Goal: Transaction & Acquisition: Download file/media

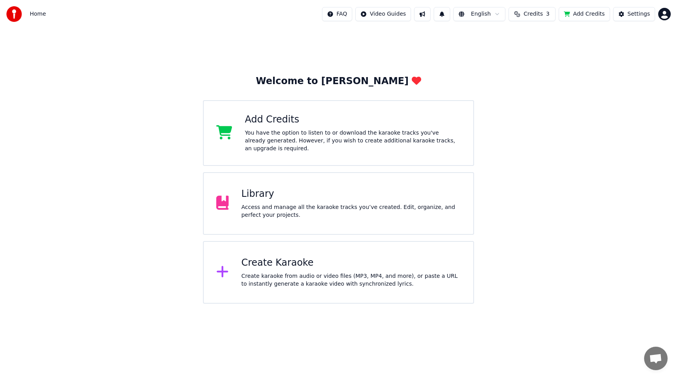
click at [267, 229] on div "Library Access and manage all the karaoke tracks you’ve created. Edit, organize…" at bounding box center [338, 203] width 271 height 63
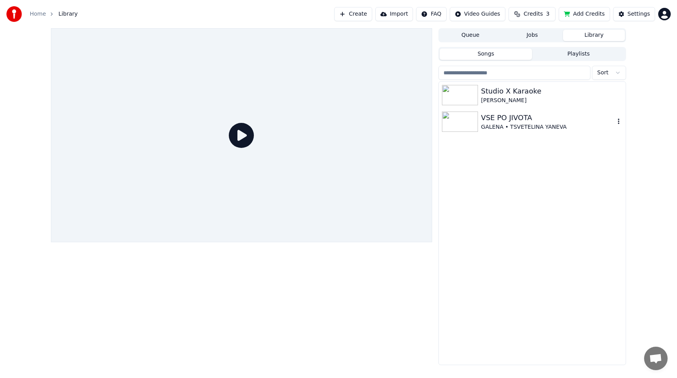
click at [462, 123] on img at bounding box center [460, 122] width 36 height 20
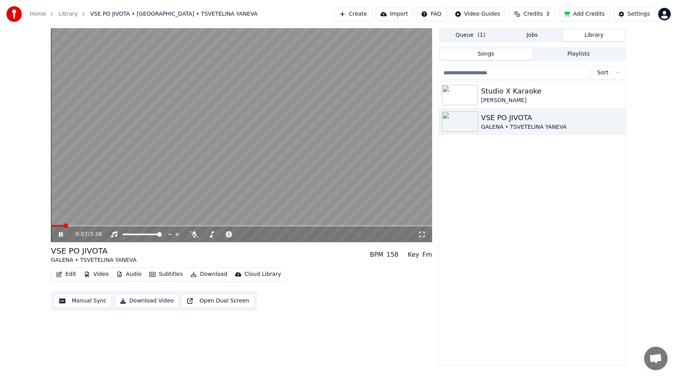
click at [420, 235] on icon at bounding box center [422, 234] width 8 height 6
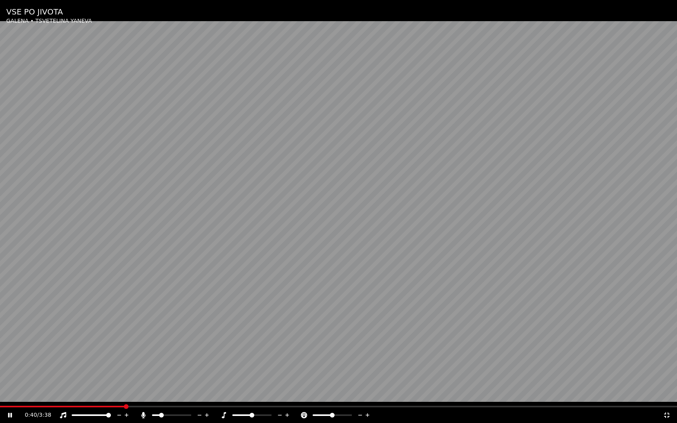
click at [160, 378] on span at bounding box center [161, 415] width 5 height 5
click at [170, 378] on span at bounding box center [170, 415] width 5 height 5
click at [251, 378] on span at bounding box center [251, 415] width 5 height 5
click at [111, 378] on span at bounding box center [108, 415] width 5 height 5
click at [157, 378] on span at bounding box center [158, 415] width 5 height 5
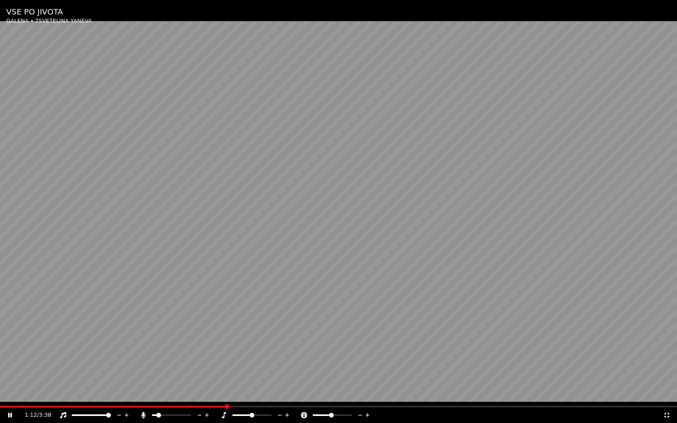
click at [665, 378] on icon at bounding box center [666, 414] width 5 height 5
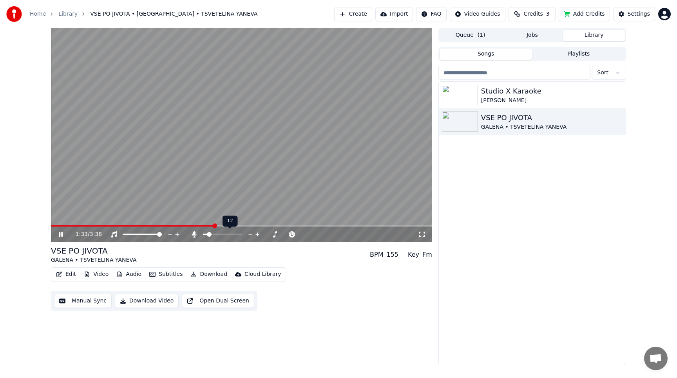
click at [207, 237] on span at bounding box center [209, 234] width 5 height 5
click at [143, 303] on button "Download Video" at bounding box center [147, 301] width 64 height 14
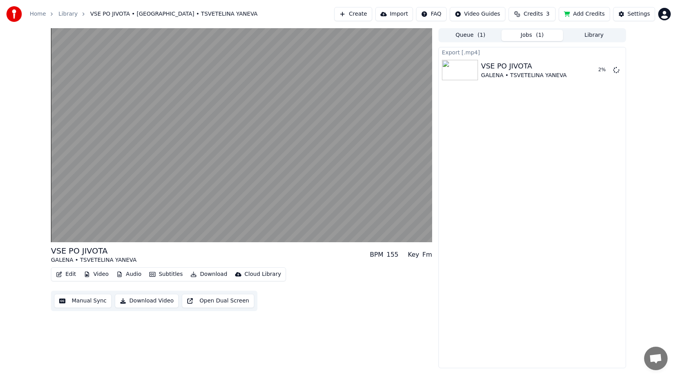
click at [587, 15] on button "Add Credits" at bounding box center [583, 14] width 51 height 14
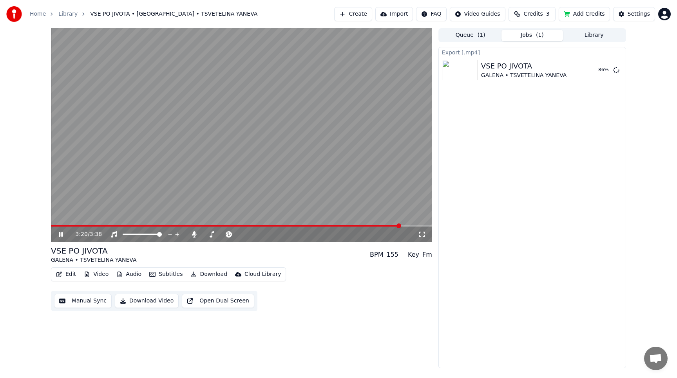
click at [59, 234] on icon at bounding box center [61, 234] width 4 height 5
click at [364, 17] on button "Create" at bounding box center [353, 14] width 38 height 14
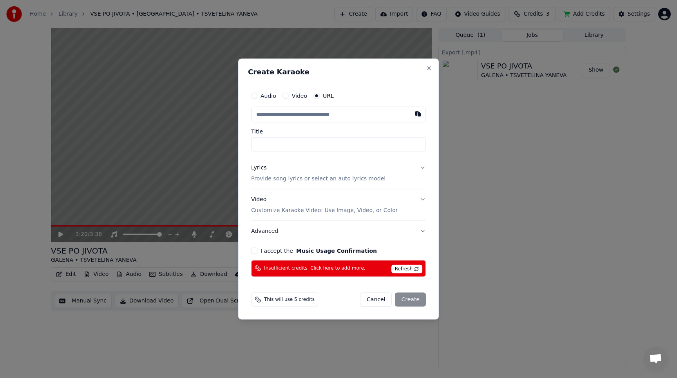
click at [418, 113] on button "button" at bounding box center [418, 114] width 16 height 14
type input "**********"
click at [332, 149] on input "**********" at bounding box center [338, 144] width 175 height 14
click at [421, 169] on button "Lyrics Provide song lyrics or select an auto lyrics model" at bounding box center [338, 173] width 175 height 31
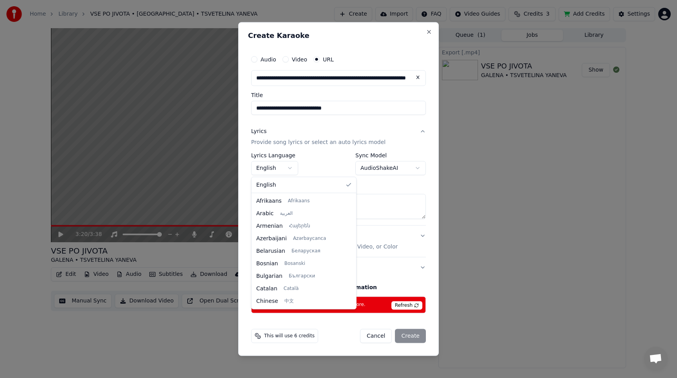
click at [291, 170] on body "**********" at bounding box center [338, 189] width 677 height 378
select select "**"
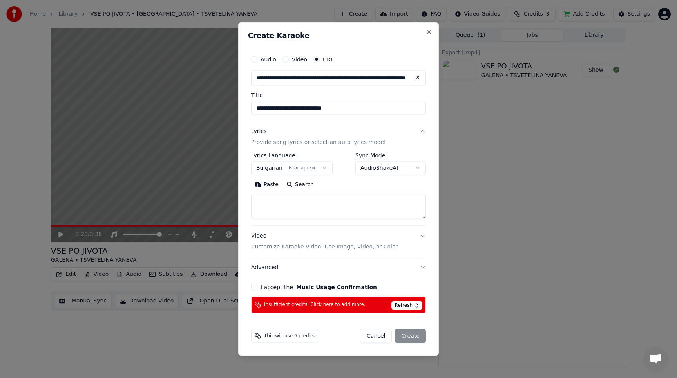
click at [298, 184] on button "Search" at bounding box center [299, 185] width 35 height 13
drag, startPoint x: 298, startPoint y: 108, endPoint x: 248, endPoint y: 103, distance: 49.9
click at [248, 103] on div "**********" at bounding box center [338, 183] width 181 height 268
select select
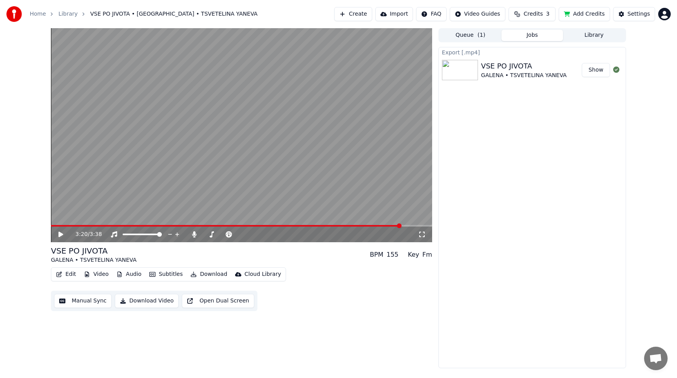
click at [351, 12] on button "Create" at bounding box center [353, 14] width 38 height 14
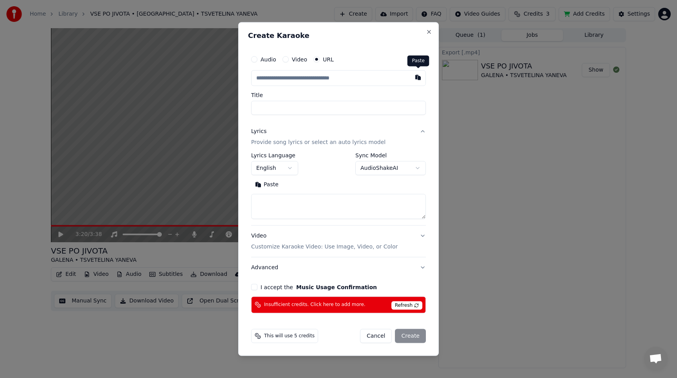
click at [419, 78] on button "button" at bounding box center [418, 77] width 16 height 14
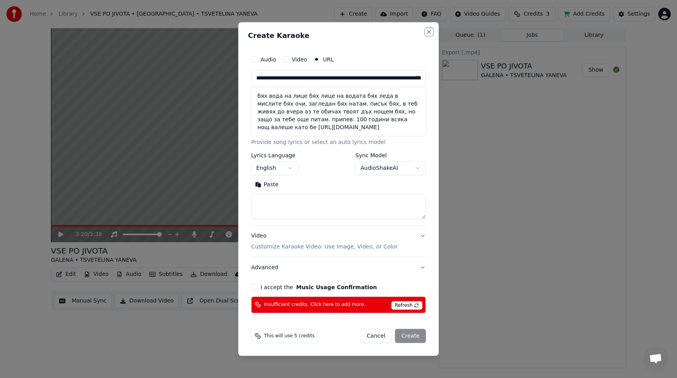
click at [428, 32] on button "Close" at bounding box center [429, 32] width 6 height 6
type input "**********"
select select
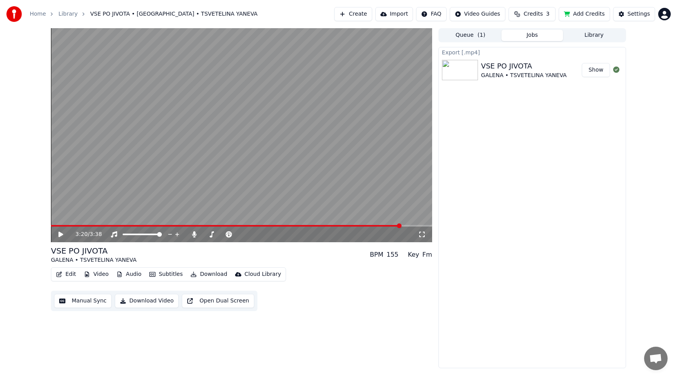
click at [347, 10] on button "Create" at bounding box center [353, 14] width 38 height 14
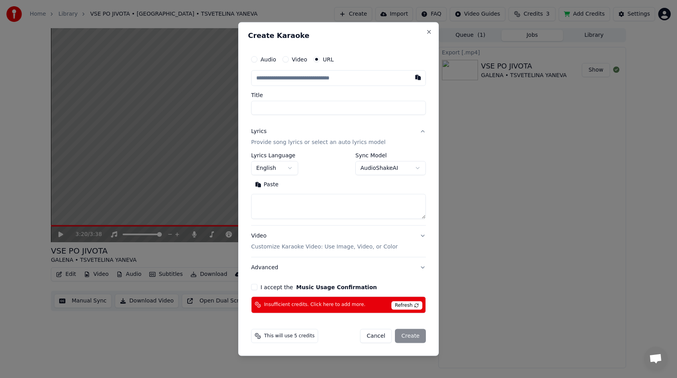
click at [294, 207] on textarea at bounding box center [338, 206] width 175 height 25
click at [267, 184] on button "Paste" at bounding box center [266, 185] width 31 height 13
drag, startPoint x: 315, startPoint y: 213, endPoint x: 255, endPoint y: 205, distance: 60.8
click at [255, 205] on textarea "**********" at bounding box center [338, 206] width 175 height 25
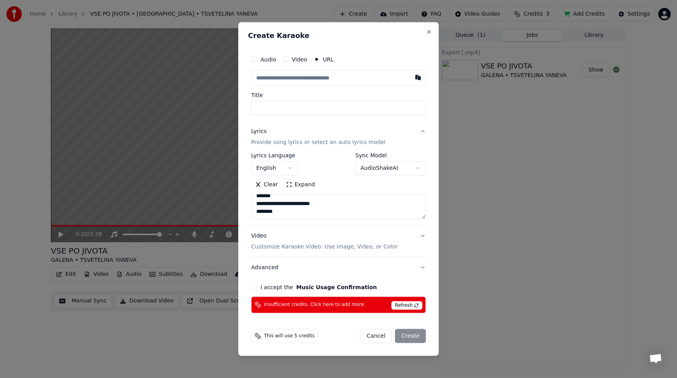
scroll to position [0, 0]
type textarea "**********"
click at [258, 184] on button "Clear" at bounding box center [266, 185] width 31 height 13
click at [273, 184] on button "Paste" at bounding box center [266, 185] width 31 height 13
type textarea "**********"
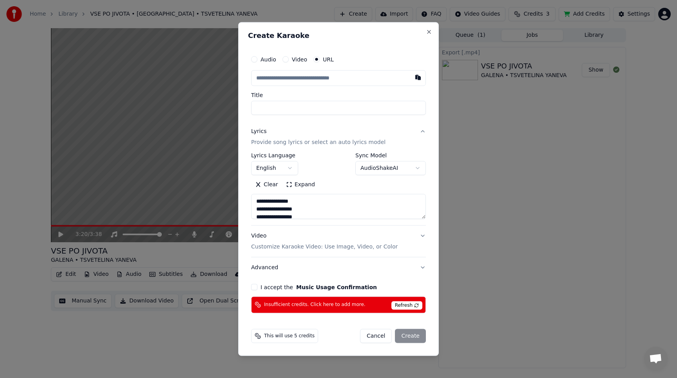
click at [258, 185] on button "Clear" at bounding box center [266, 185] width 31 height 13
click at [289, 168] on body "**********" at bounding box center [338, 189] width 677 height 378
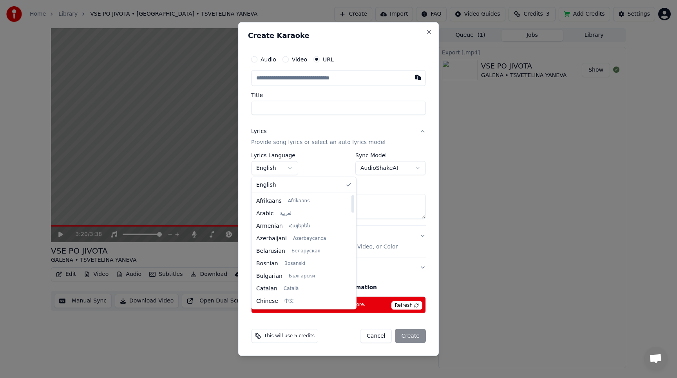
select select "**"
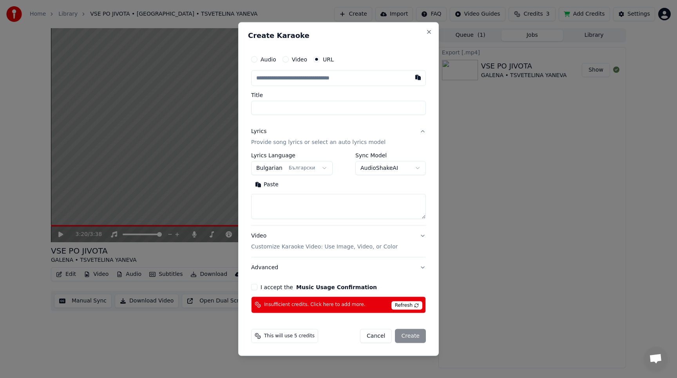
click at [259, 184] on button "Paste" at bounding box center [266, 185] width 31 height 13
type textarea "**********"
click at [289, 182] on button "Expand" at bounding box center [300, 185] width 37 height 13
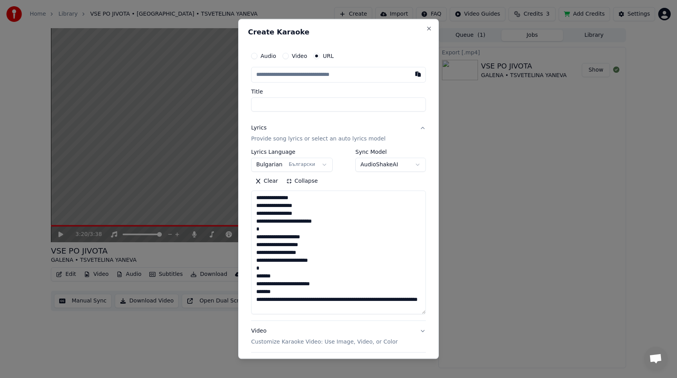
click at [257, 181] on button "Clear" at bounding box center [266, 181] width 31 height 13
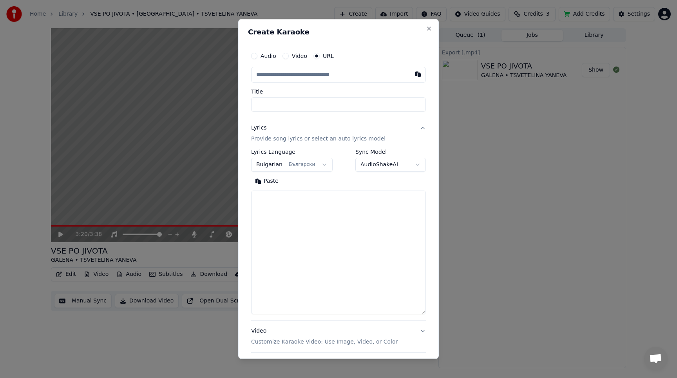
select select
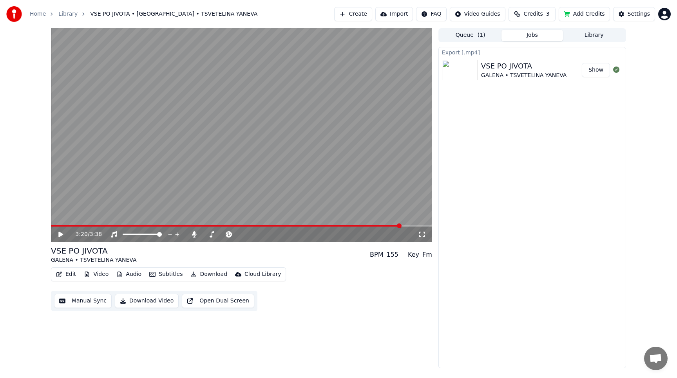
click at [350, 13] on button "Create" at bounding box center [353, 14] width 38 height 14
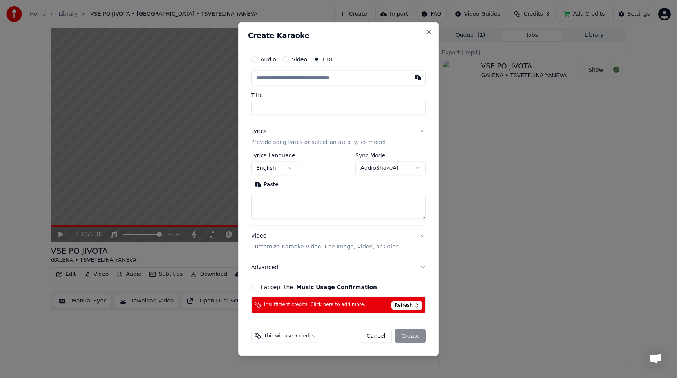
click at [268, 184] on button "Paste" at bounding box center [266, 185] width 31 height 13
type textarea "**********"
click at [417, 78] on button "button" at bounding box center [418, 77] width 16 height 14
type input "**********"
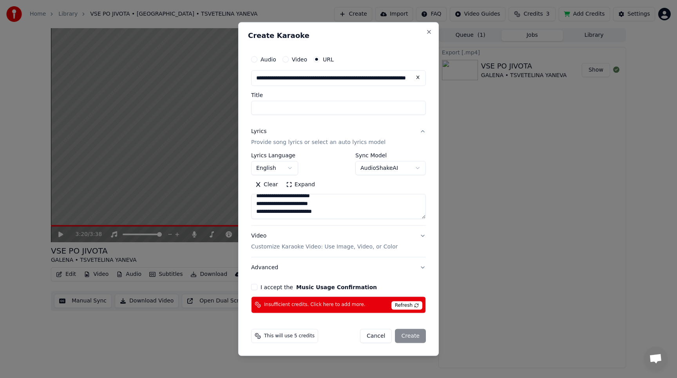
type input "**********"
click at [422, 237] on button "Video Customize Karaoke Video: Use Image, Video, or Color" at bounding box center [338, 241] width 175 height 31
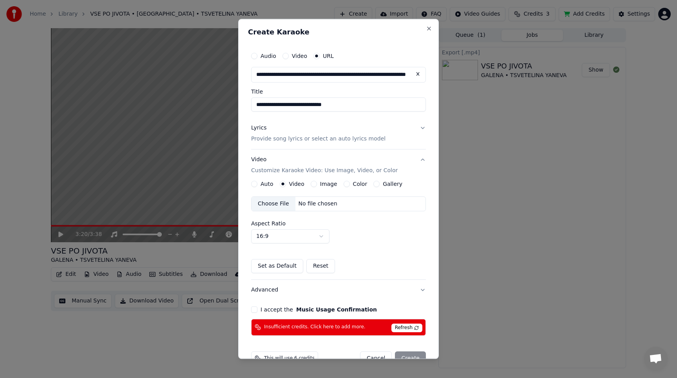
click at [373, 185] on button "Gallery" at bounding box center [376, 184] width 6 height 6
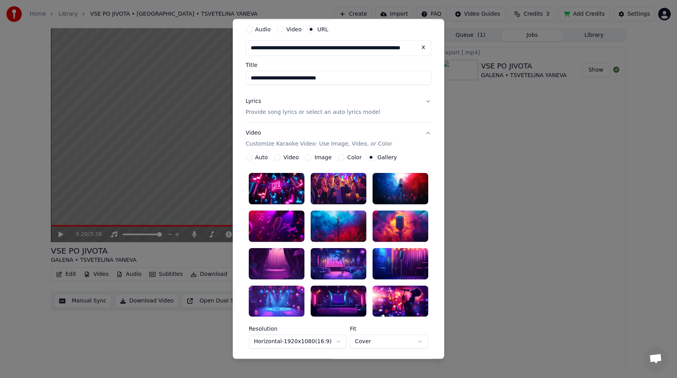
scroll to position [21, 0]
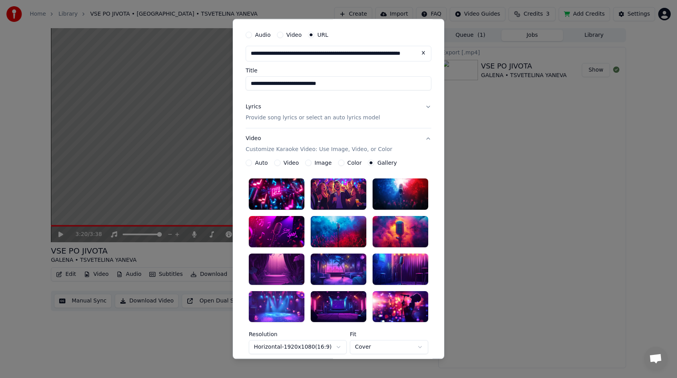
click at [342, 164] on div "Color" at bounding box center [350, 163] width 24 height 6
click at [340, 164] on button "Color" at bounding box center [341, 163] width 6 height 6
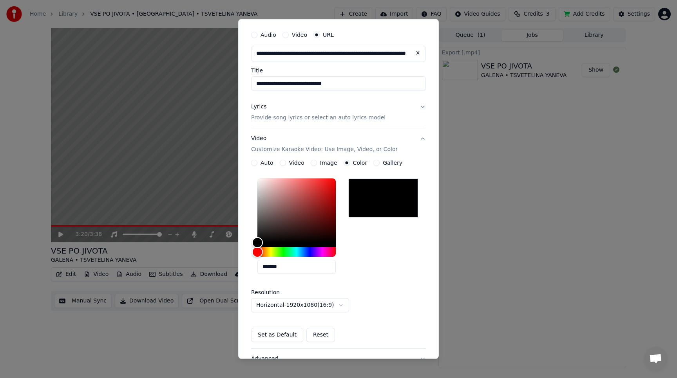
click at [312, 166] on button "Image" at bounding box center [314, 163] width 6 height 6
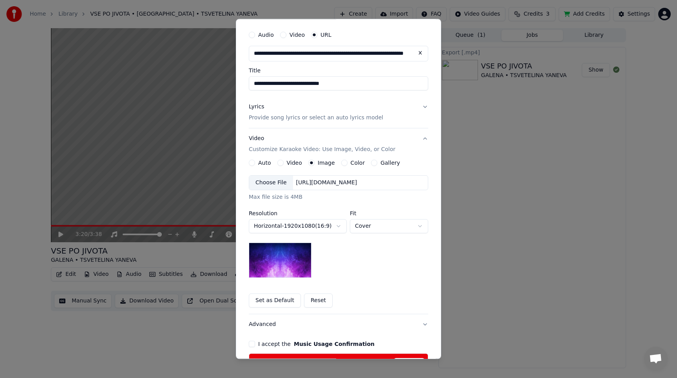
click at [282, 166] on div "**********" at bounding box center [338, 234] width 179 height 148
click at [280, 163] on button "Video" at bounding box center [280, 163] width 6 height 6
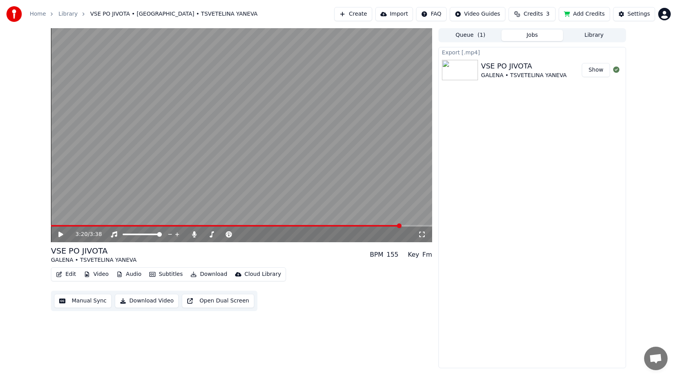
click at [62, 235] on icon at bounding box center [60, 234] width 5 height 5
click at [135, 228] on div "3:38 / 3:38" at bounding box center [241, 235] width 381 height 16
click at [136, 228] on div "3:38 / 3:38" at bounding box center [241, 235] width 381 height 16
click at [142, 225] on span at bounding box center [241, 226] width 381 height 2
click at [60, 233] on icon at bounding box center [60, 234] width 5 height 5
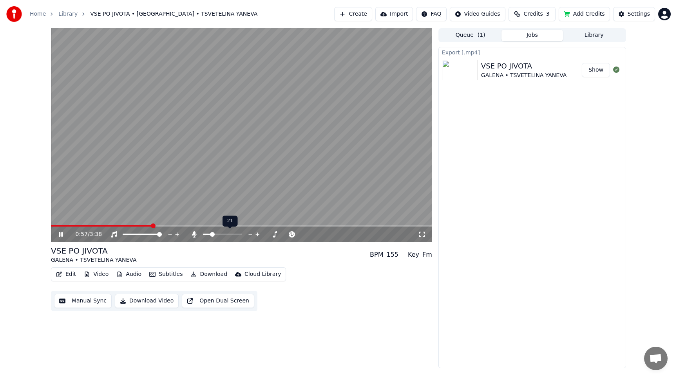
click at [211, 235] on span at bounding box center [212, 234] width 5 height 5
click at [210, 234] on span at bounding box center [211, 234] width 5 height 5
click at [59, 235] on icon at bounding box center [61, 234] width 4 height 5
click at [466, 32] on button "Queue ( 1 )" at bounding box center [470, 35] width 62 height 11
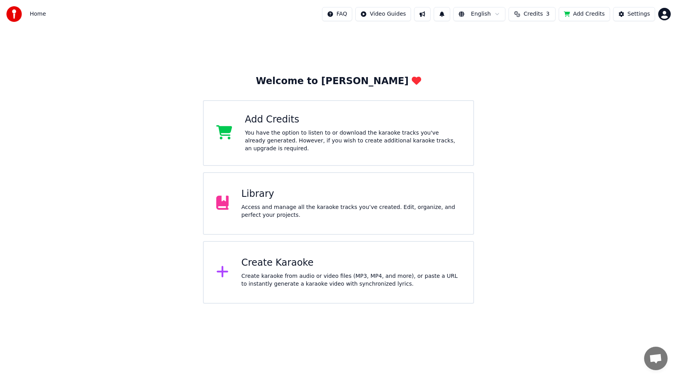
click at [315, 190] on div "Library" at bounding box center [350, 194] width 219 height 13
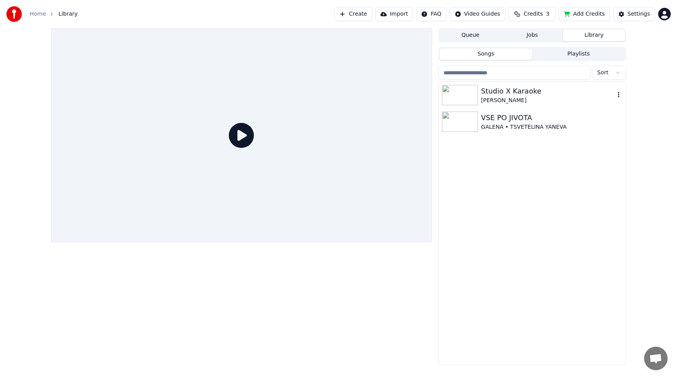
click at [462, 86] on img at bounding box center [460, 95] width 36 height 20
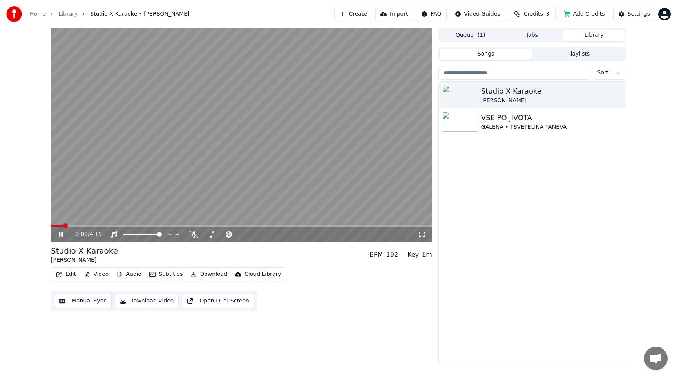
click at [420, 235] on icon at bounding box center [422, 234] width 8 height 6
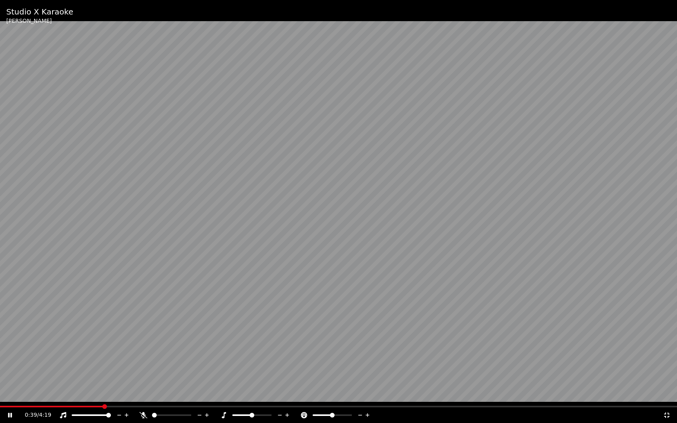
click at [161, 378] on div at bounding box center [178, 415] width 63 height 8
click at [157, 378] on span at bounding box center [159, 415] width 5 height 5
click at [598, 376] on video at bounding box center [338, 211] width 677 height 423
click at [625, 378] on div "1:17 / 4:19" at bounding box center [344, 415] width 638 height 8
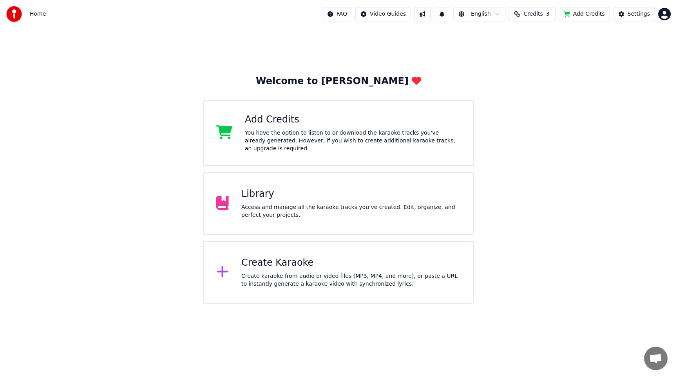
click at [275, 267] on div "Create Karaoke" at bounding box center [350, 263] width 219 height 13
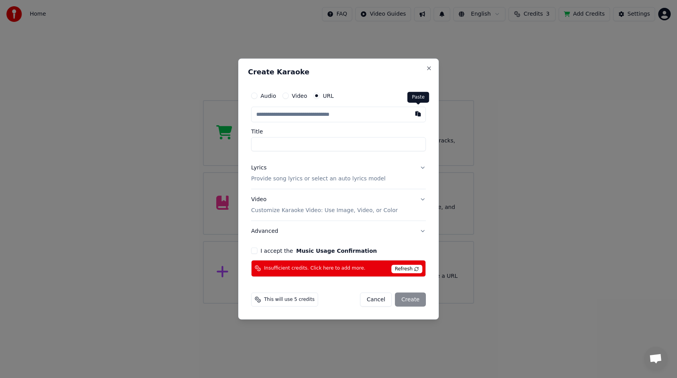
click at [417, 114] on button "button" at bounding box center [418, 114] width 16 height 14
type input "**********"
click at [421, 171] on button "Lyrics Provide song lyrics or select an auto lyrics model" at bounding box center [338, 173] width 175 height 31
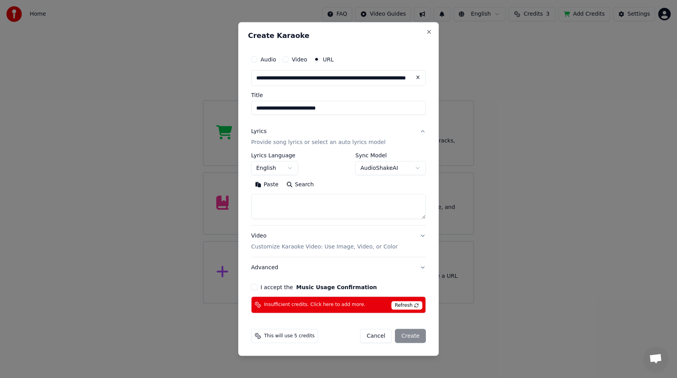
click at [294, 187] on button "Search" at bounding box center [299, 185] width 35 height 13
click at [289, 168] on body "**********" at bounding box center [338, 152] width 677 height 304
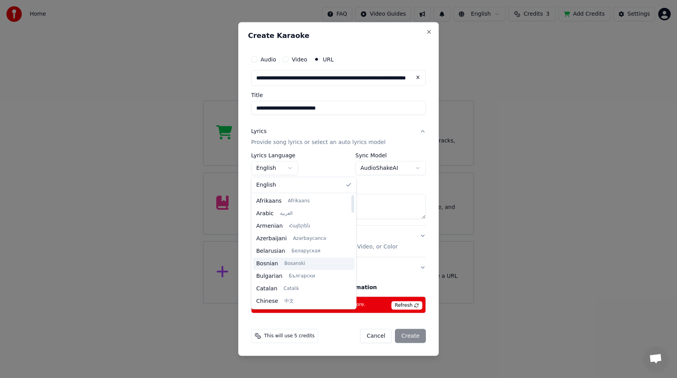
type textarea "**********"
click at [390, 179] on body "**********" at bounding box center [338, 152] width 677 height 304
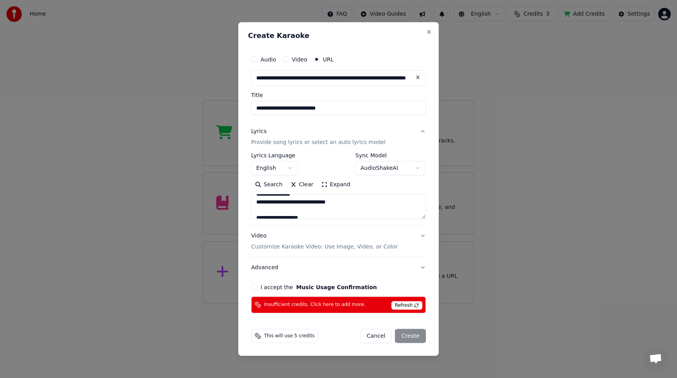
scroll to position [209, 0]
click at [421, 237] on button "Video Customize Karaoke Video: Use Image, Video, or Color" at bounding box center [338, 241] width 175 height 31
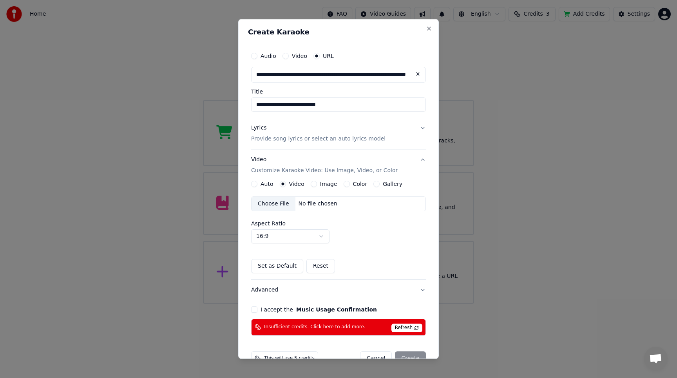
scroll to position [19, 0]
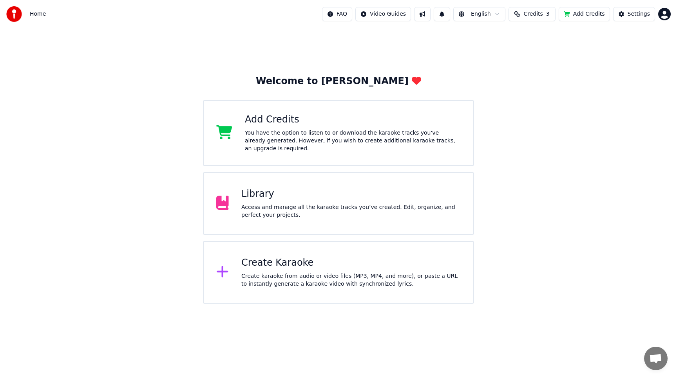
click at [244, 276] on div "Create karaoke from audio or video files (MP3, MP4, and more), or paste a URL t…" at bounding box center [350, 281] width 219 height 16
click at [309, 197] on div "Library" at bounding box center [350, 194] width 219 height 13
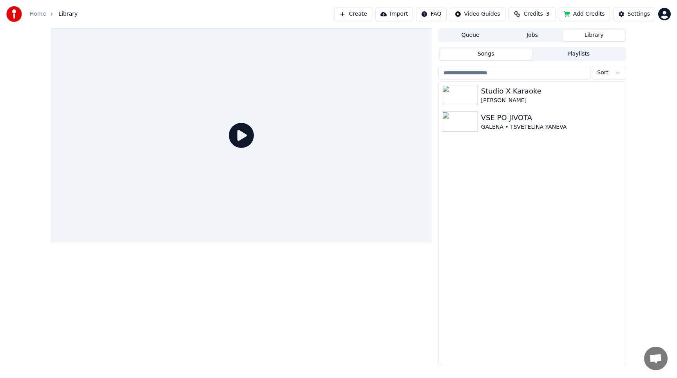
click at [561, 52] on button "Playlists" at bounding box center [578, 54] width 93 height 11
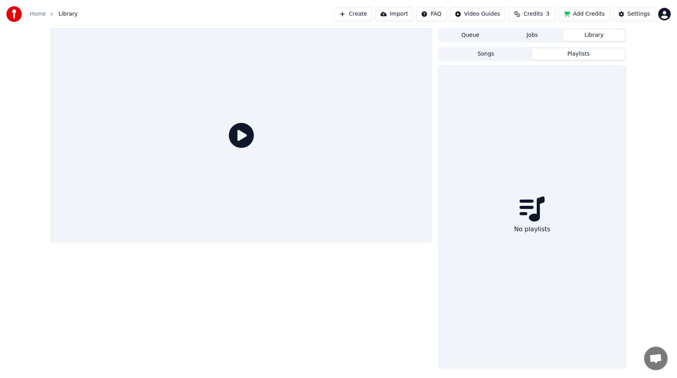
click at [487, 50] on button "Songs" at bounding box center [485, 54] width 93 height 11
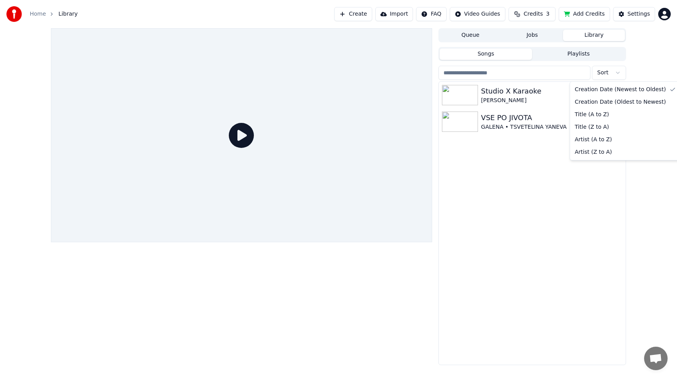
click at [619, 72] on html "Home Library Create Import FAQ Video Guides Credits 3 Add Credits Settings Queu…" at bounding box center [338, 189] width 677 height 378
click at [594, 56] on html "Home Library Create Import FAQ Video Guides Credits 3 Add Credits Settings Queu…" at bounding box center [338, 189] width 677 height 378
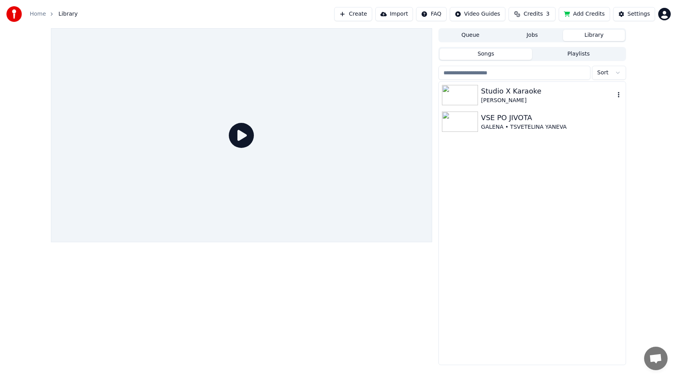
click at [466, 98] on img at bounding box center [460, 95] width 36 height 20
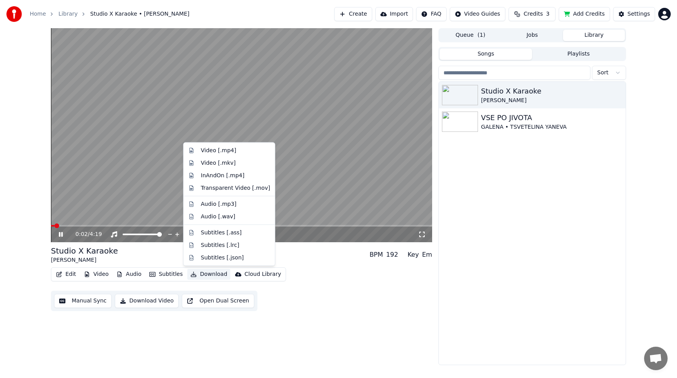
click at [201, 274] on button "Download" at bounding box center [208, 274] width 43 height 11
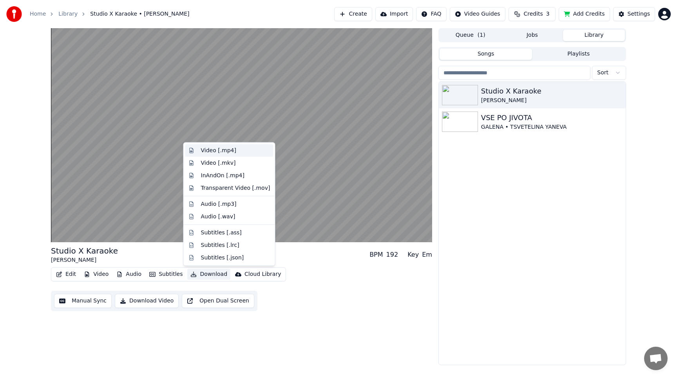
click at [225, 152] on div "Video [.mp4]" at bounding box center [218, 151] width 35 height 8
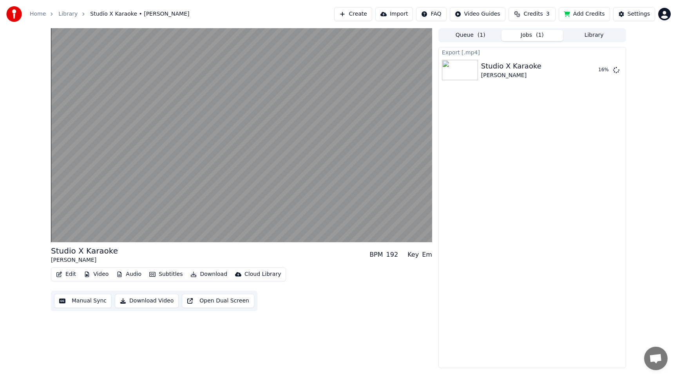
click at [201, 277] on button "Download" at bounding box center [208, 274] width 43 height 11
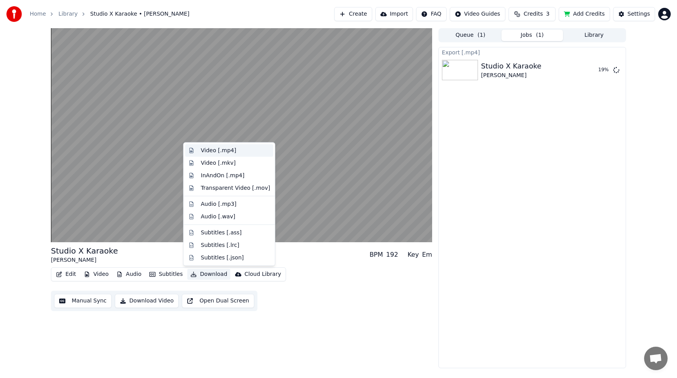
click at [207, 155] on div "Video [.mp4]" at bounding box center [229, 151] width 88 height 13
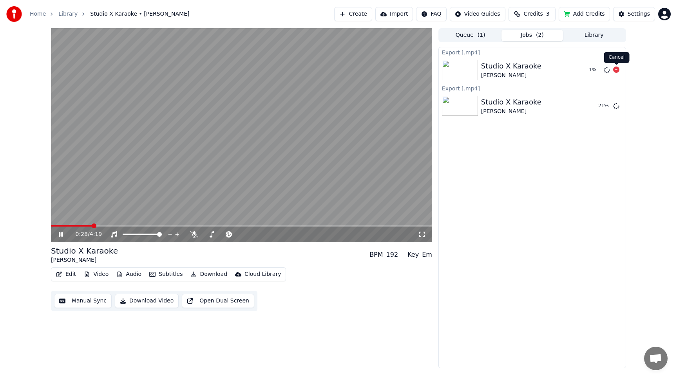
click at [616, 69] on icon at bounding box center [616, 70] width 6 height 6
click at [208, 233] on div at bounding box center [229, 235] width 63 height 8
click at [212, 234] on span at bounding box center [213, 234] width 5 height 5
click at [211, 232] on span at bounding box center [213, 234] width 5 height 5
click at [211, 232] on span at bounding box center [212, 234] width 5 height 5
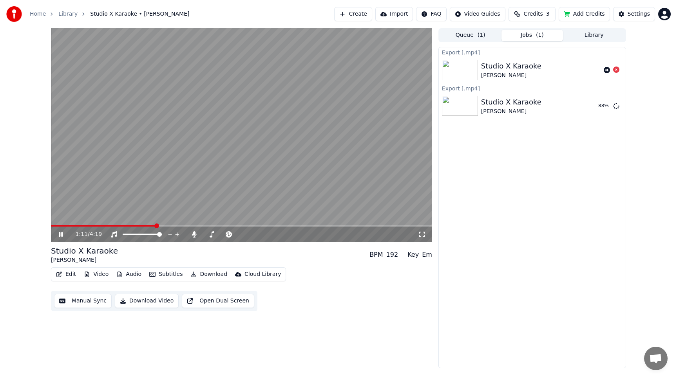
click at [61, 232] on icon at bounding box center [66, 234] width 18 height 6
click at [599, 108] on button "Show" at bounding box center [596, 106] width 28 height 14
